Goal: Navigation & Orientation: Find specific page/section

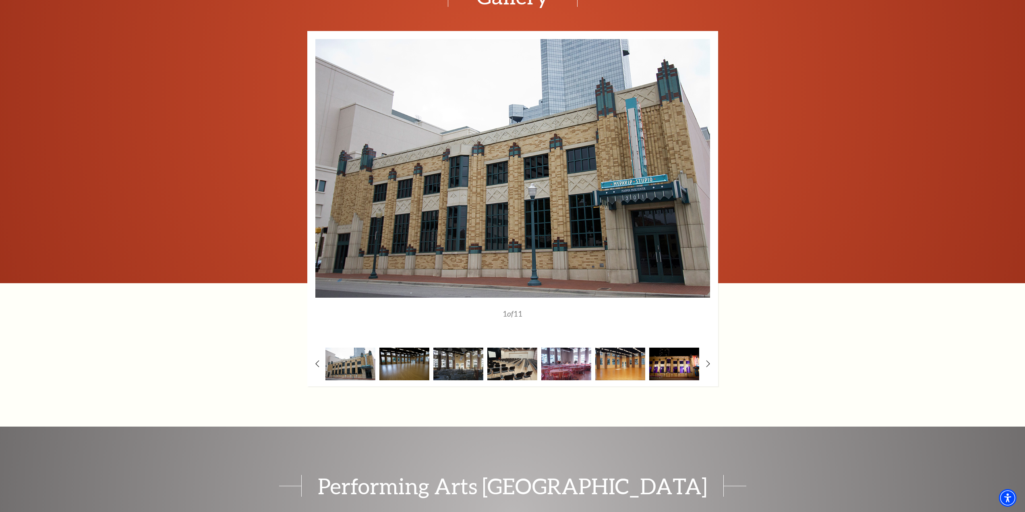
scroll to position [1368, 0]
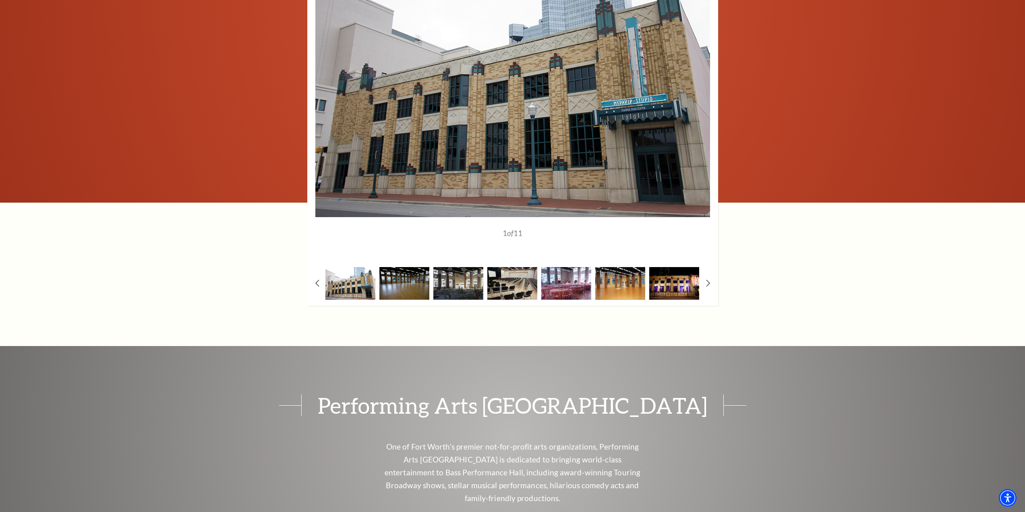
click at [348, 270] on img at bounding box center [350, 283] width 50 height 33
click at [423, 268] on img at bounding box center [404, 283] width 50 height 33
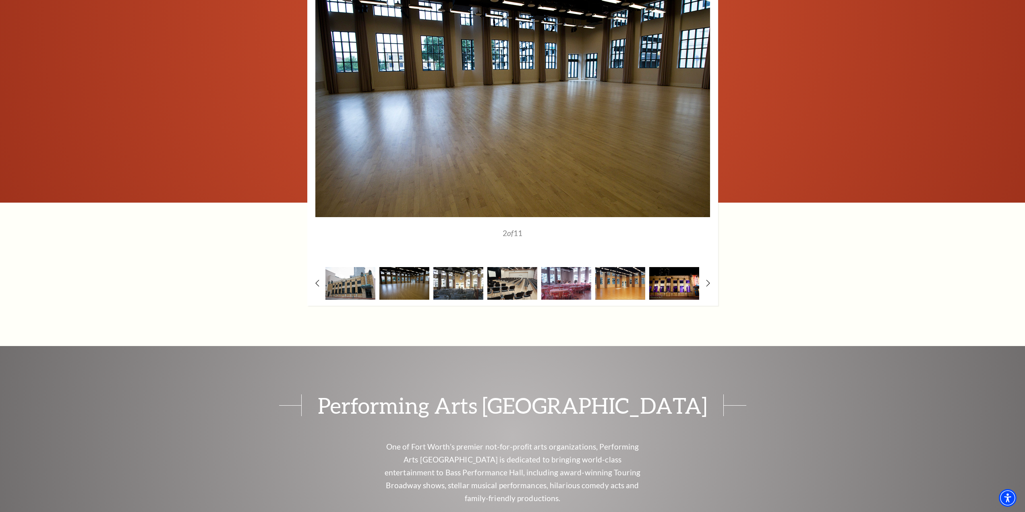
click at [448, 268] on img at bounding box center [458, 283] width 50 height 33
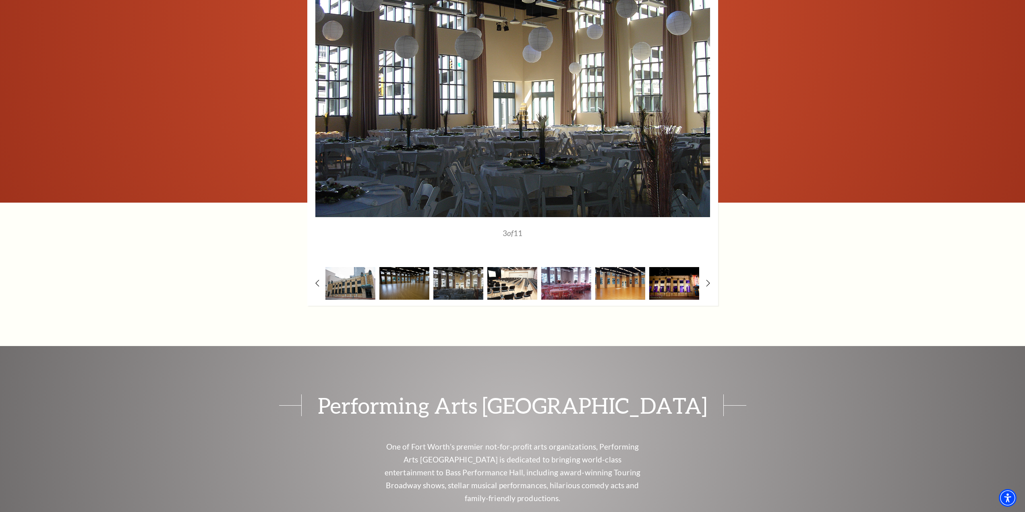
click at [500, 270] on img at bounding box center [512, 283] width 50 height 33
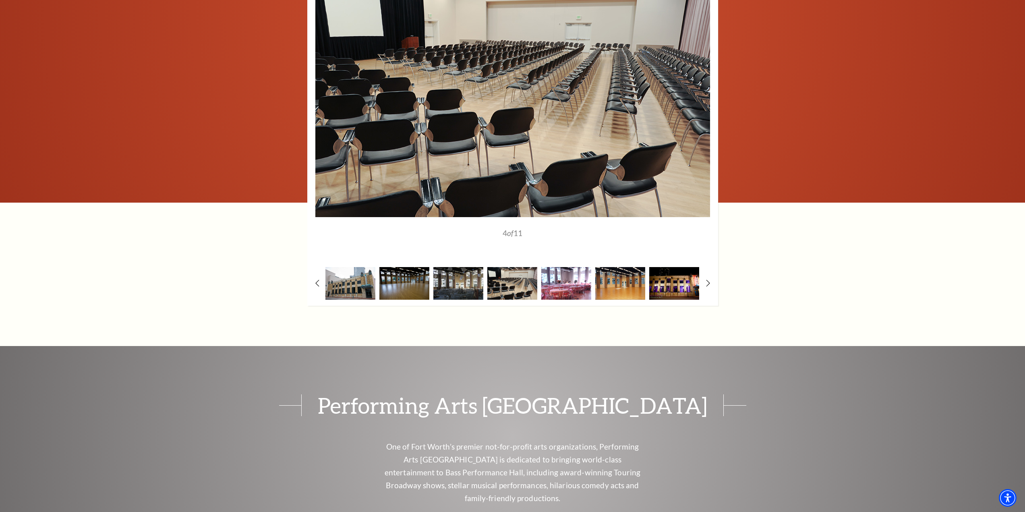
click at [558, 275] on img at bounding box center [566, 283] width 50 height 33
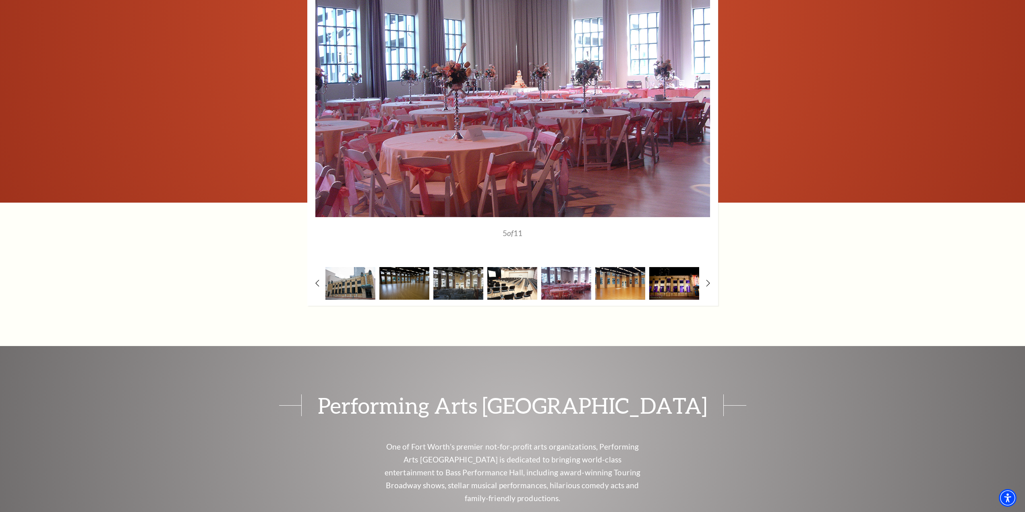
click at [512, 269] on img at bounding box center [512, 283] width 50 height 33
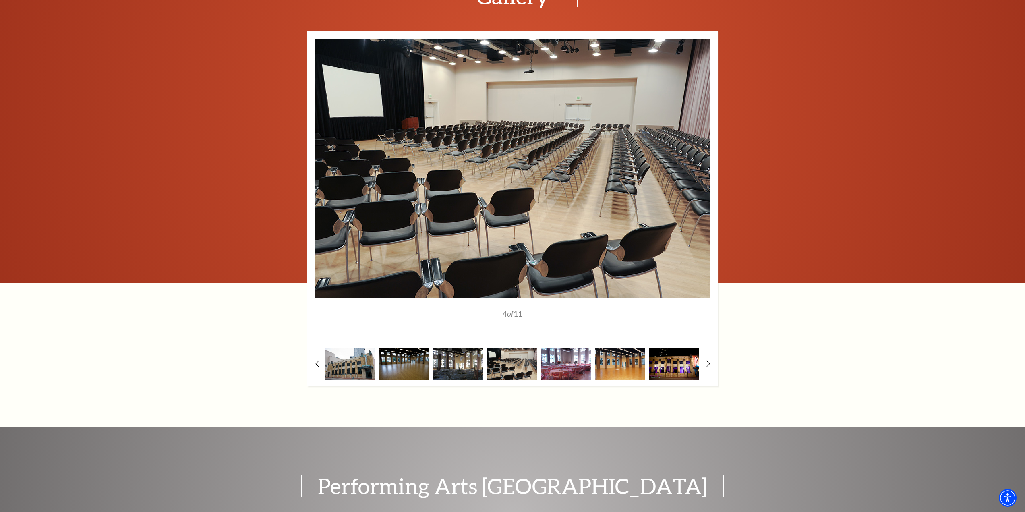
scroll to position [1247, 0]
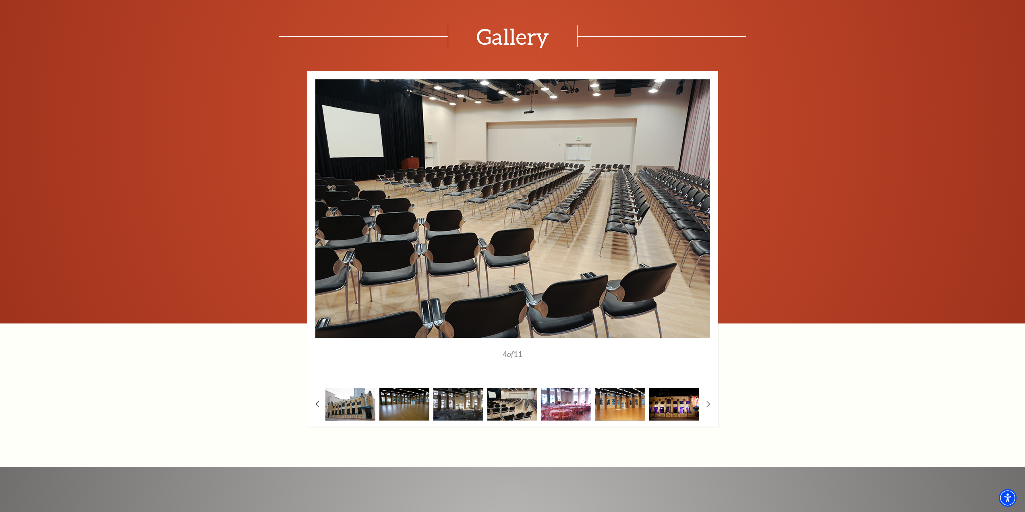
click at [565, 393] on img at bounding box center [566, 404] width 50 height 33
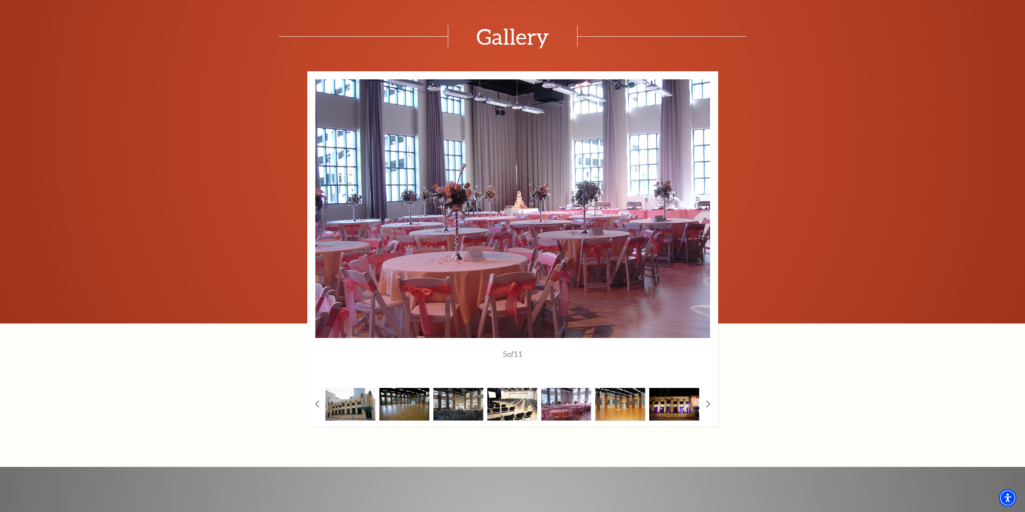
click at [531, 393] on img at bounding box center [512, 404] width 50 height 33
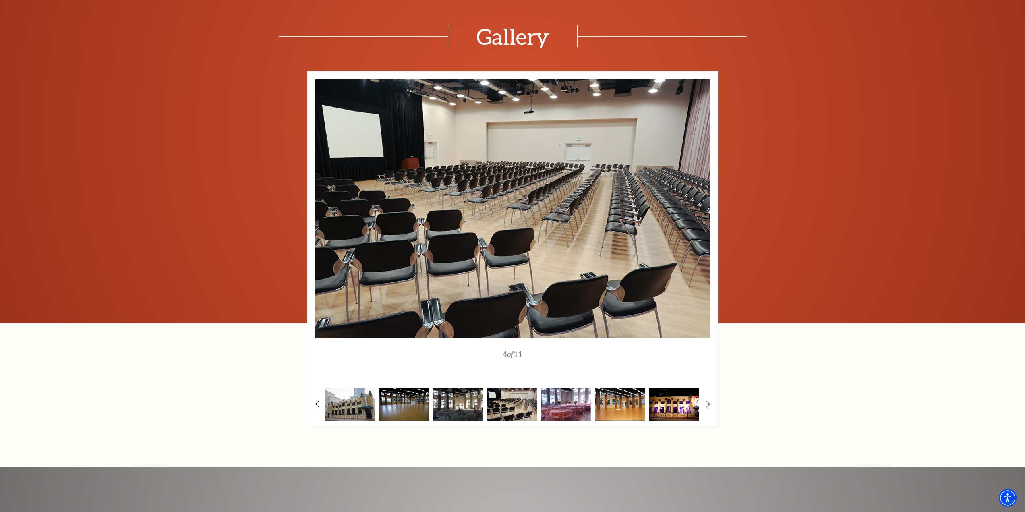
click at [671, 390] on img at bounding box center [674, 404] width 50 height 33
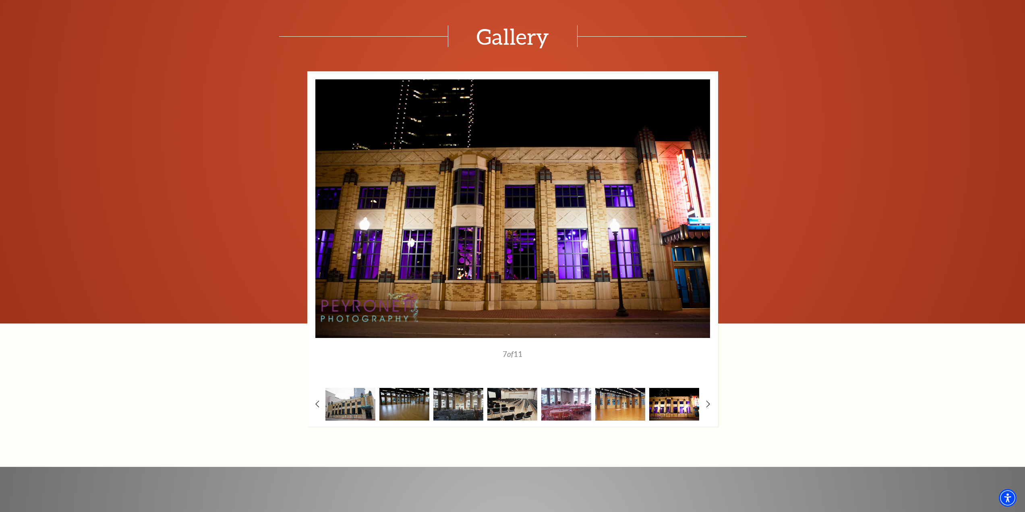
click at [677, 390] on img at bounding box center [674, 404] width 50 height 33
click at [530, 390] on img at bounding box center [512, 404] width 50 height 33
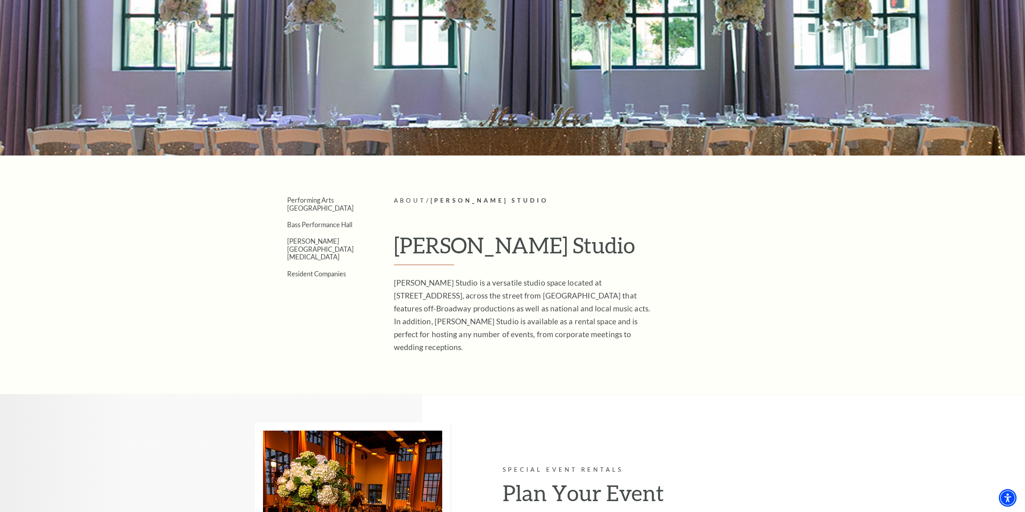
scroll to position [0, 0]
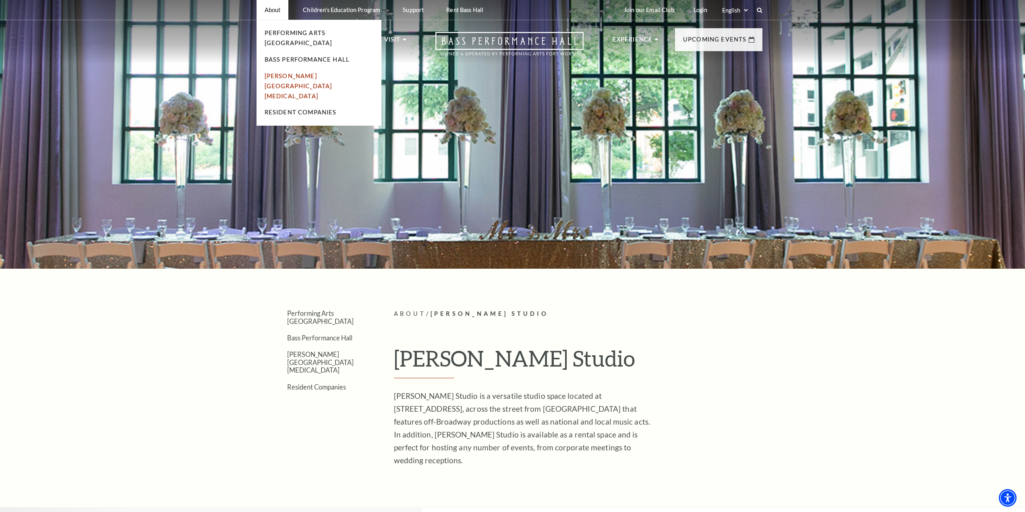
click at [303, 72] on link "[PERSON_NAME][GEOGRAPHIC_DATA][MEDICAL_DATA]" at bounding box center [299, 85] width 68 height 27
